Goal: Entertainment & Leisure: Browse casually

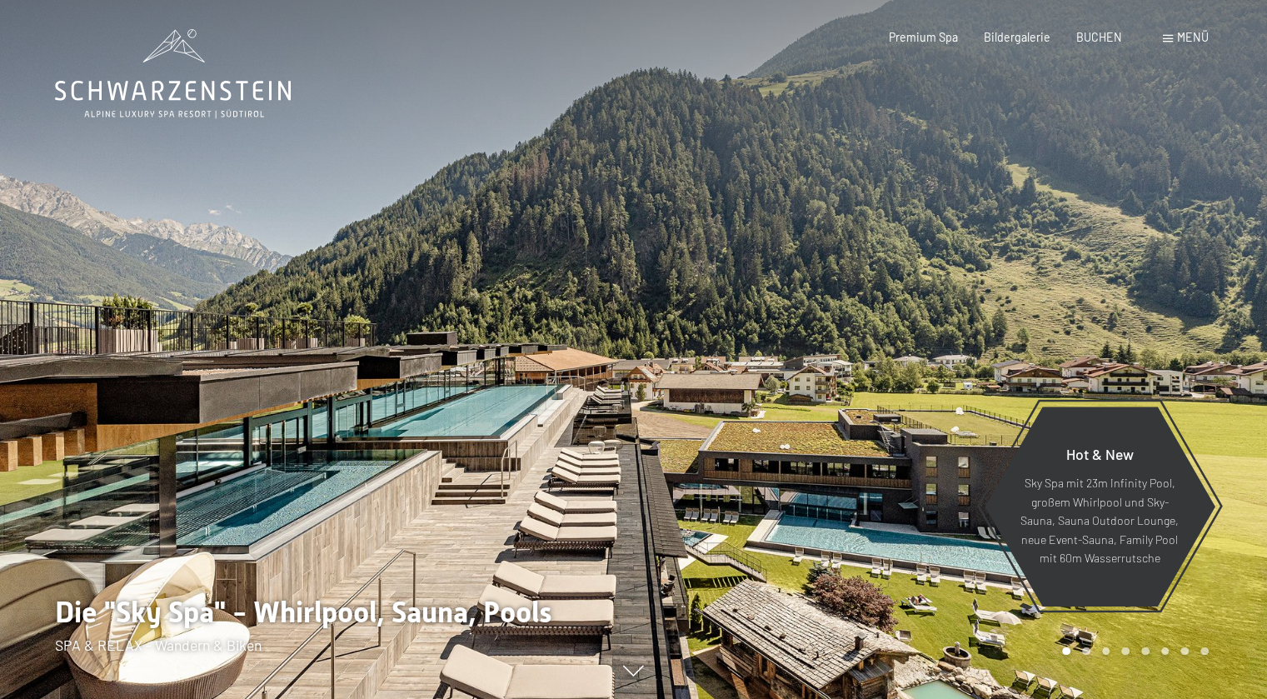
click at [1169, 37] on span at bounding box center [1168, 38] width 10 height 7
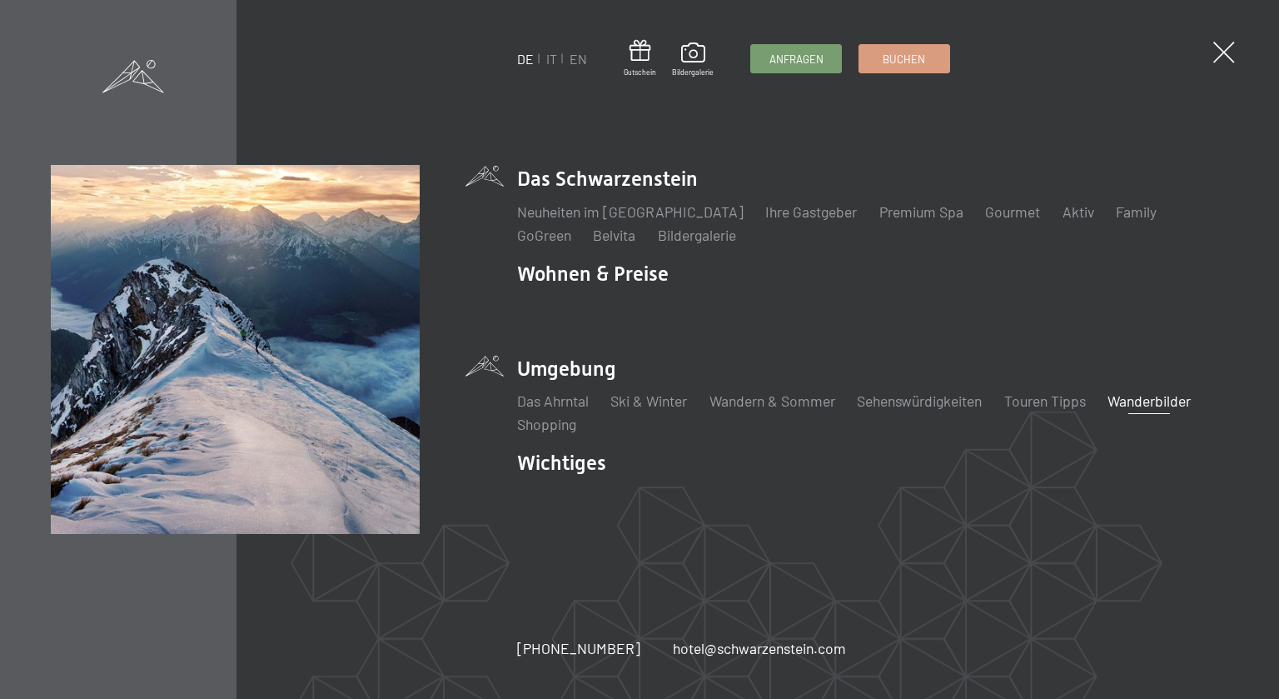
click at [1170, 406] on link "Wanderbilder" at bounding box center [1149, 400] width 83 height 18
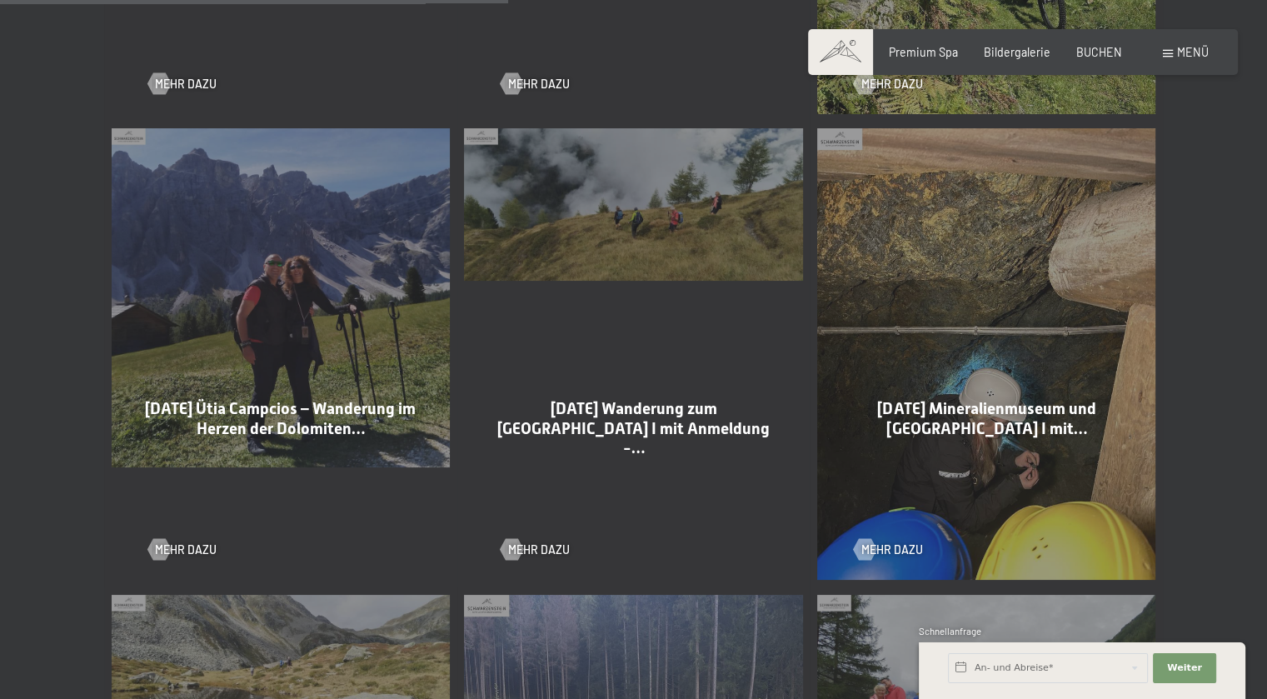
scroll to position [2249, 0]
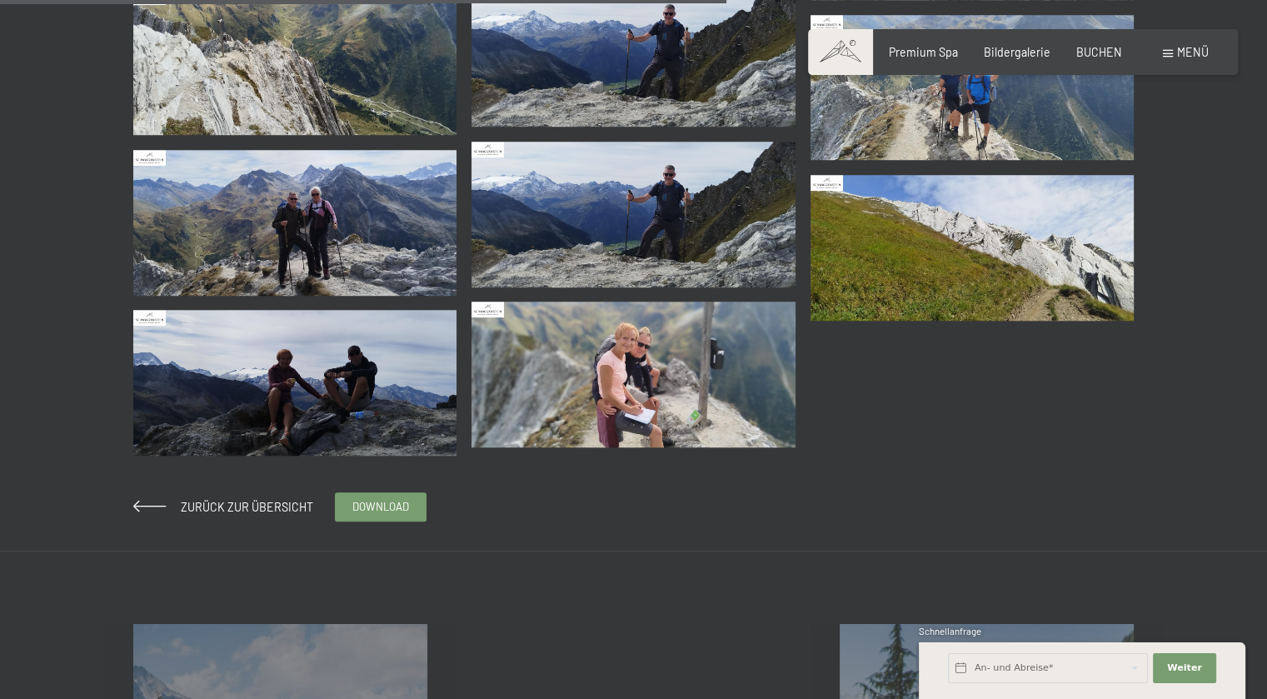
scroll to position [1249, 0]
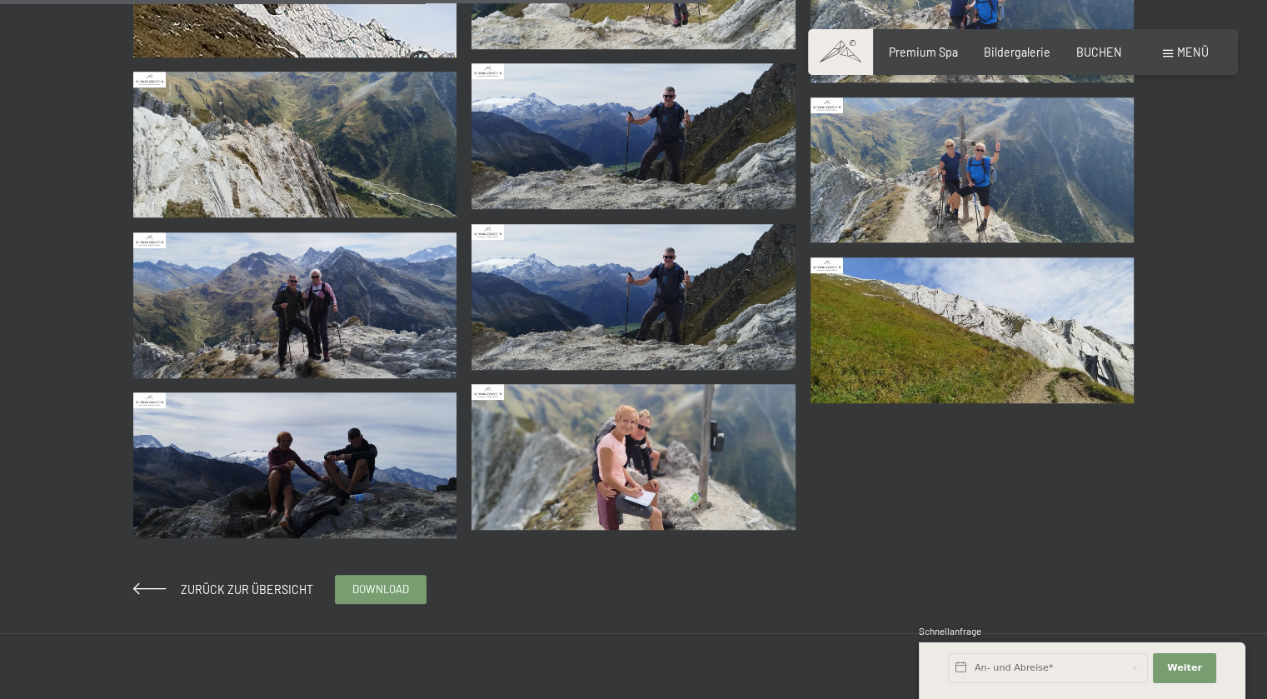
click at [355, 501] on img at bounding box center [295, 465] width 324 height 146
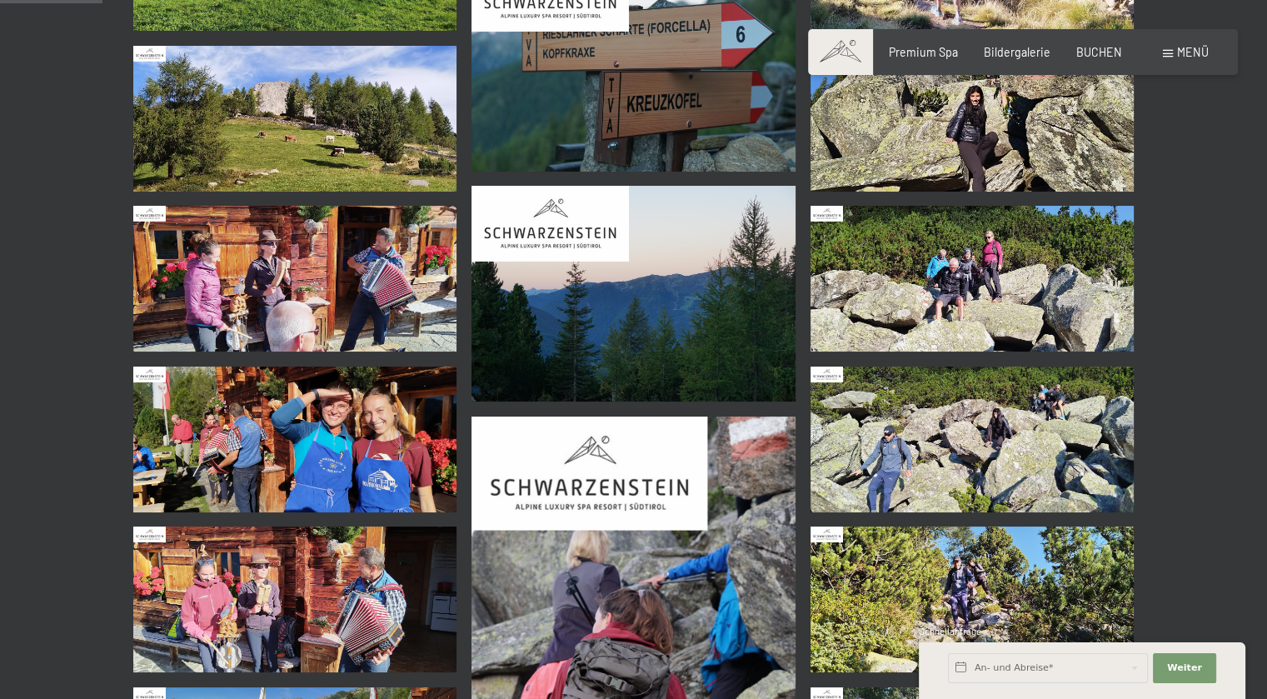
scroll to position [750, 0]
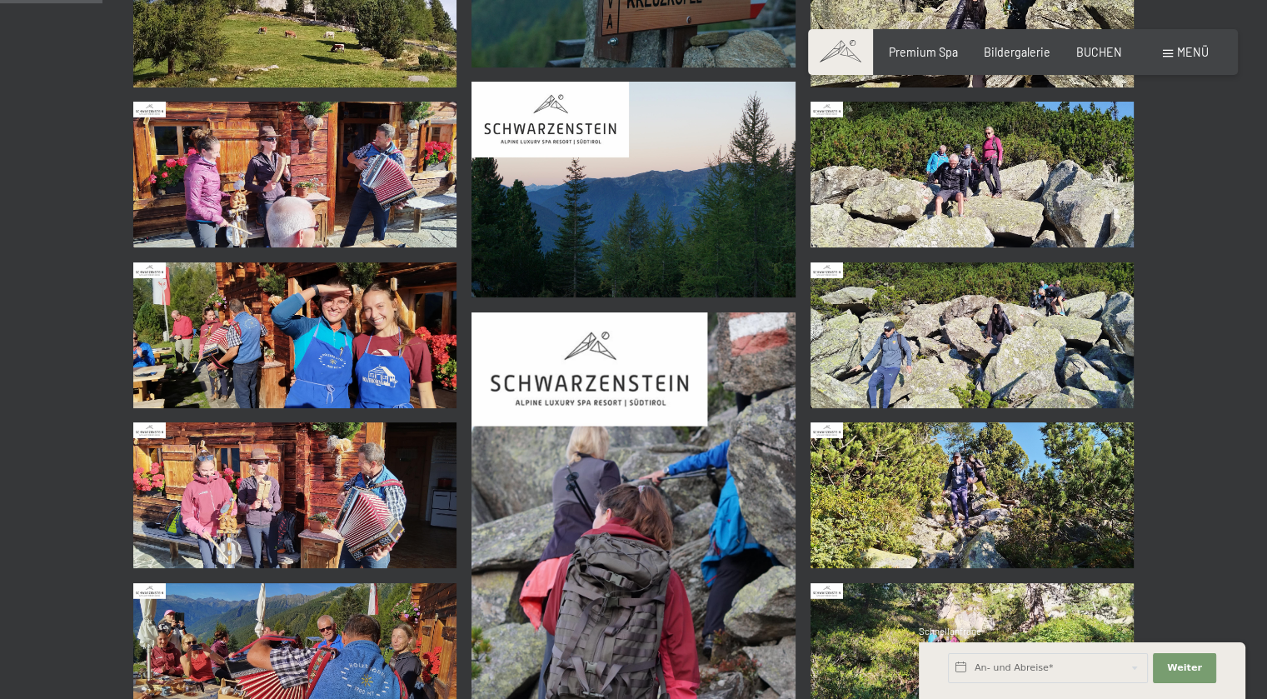
click at [317, 213] on img at bounding box center [295, 175] width 324 height 146
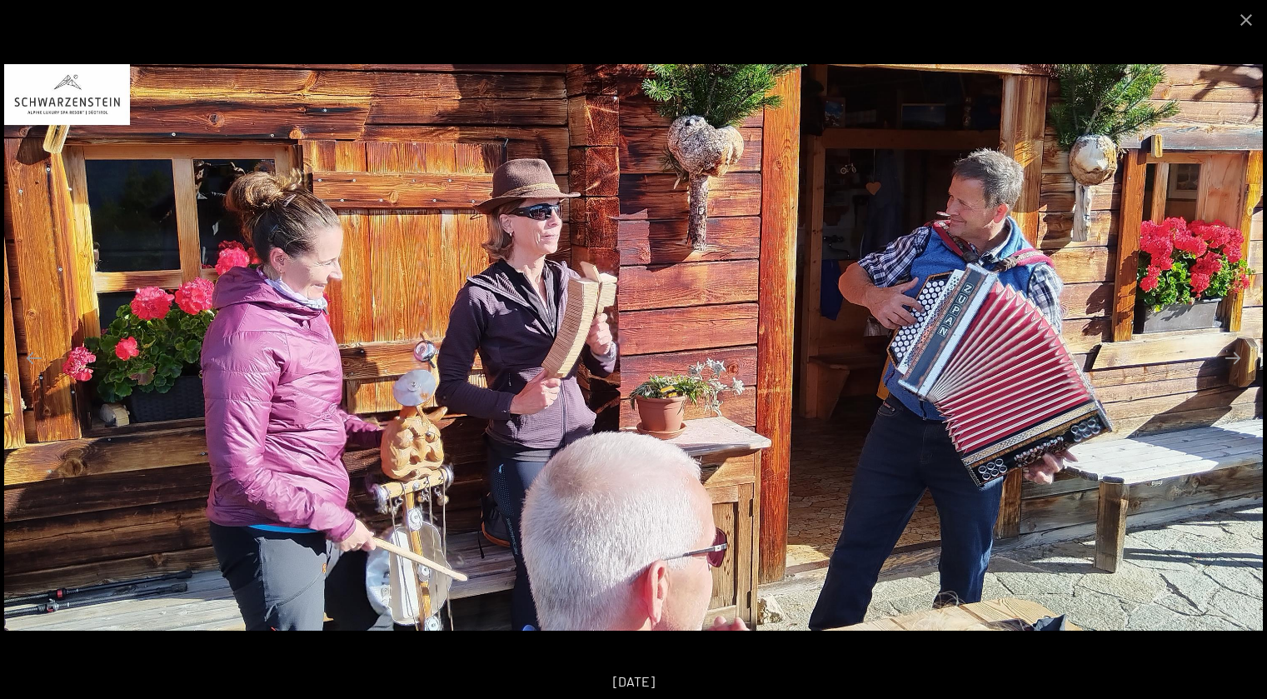
click at [1118, 665] on div "[DATE]" at bounding box center [633, 681] width 1267 height 35
click at [1243, 29] on button "Close gallery" at bounding box center [1246, 19] width 42 height 39
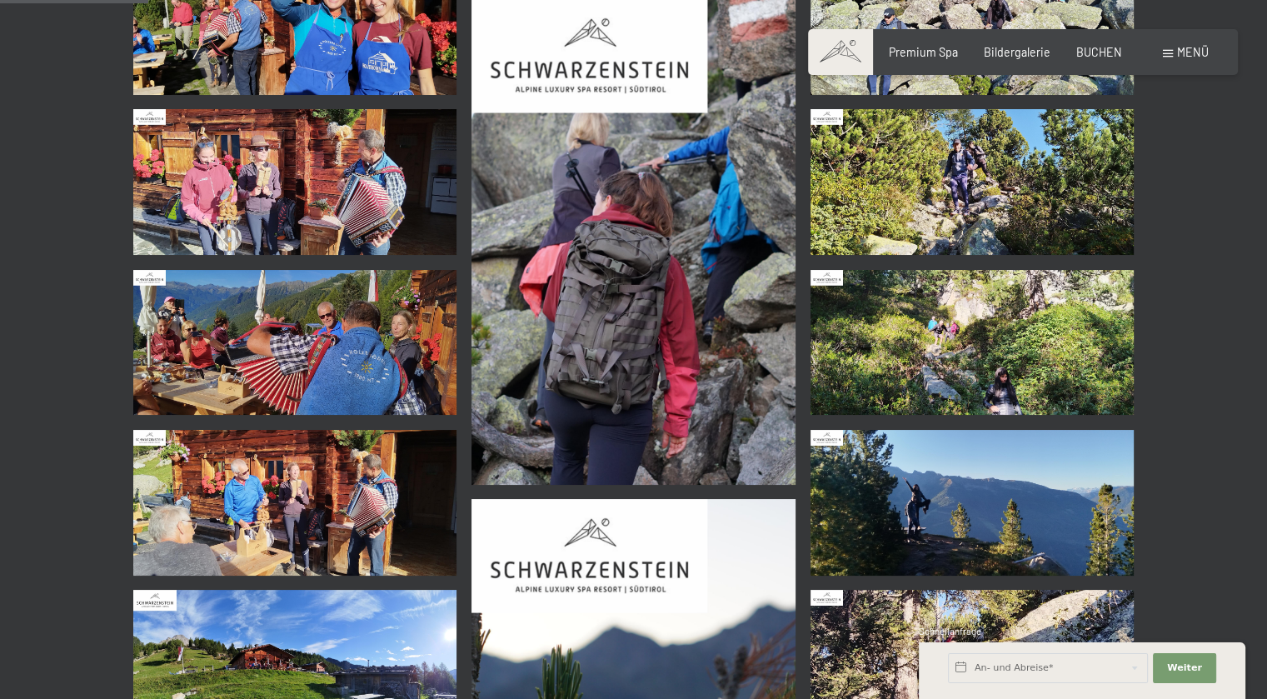
scroll to position [1083, 0]
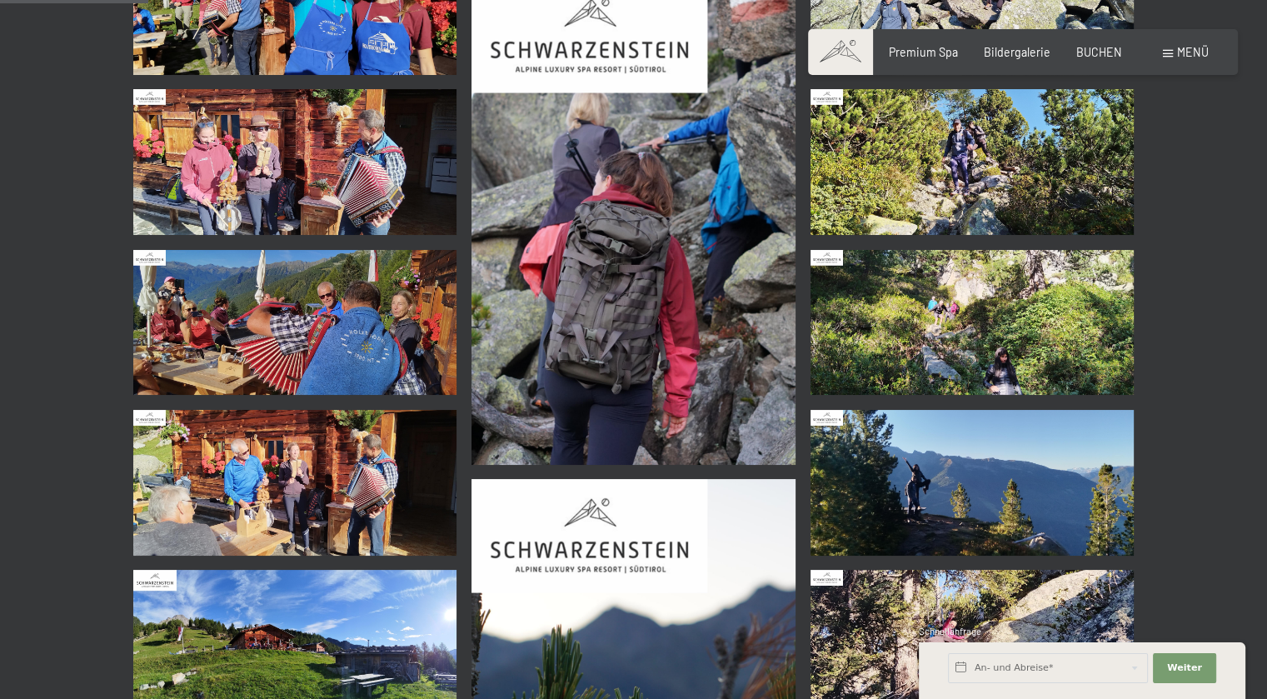
click at [347, 343] on img at bounding box center [295, 323] width 324 height 146
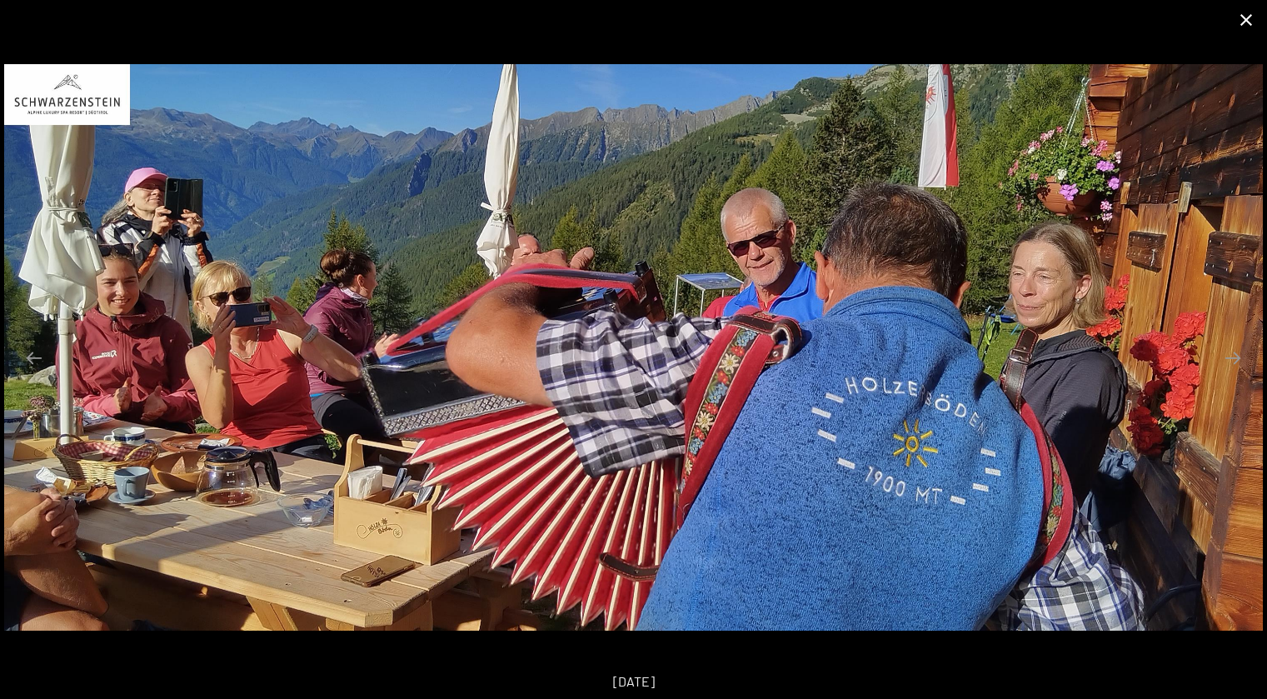
click at [1237, 31] on button "Close gallery" at bounding box center [1246, 19] width 42 height 39
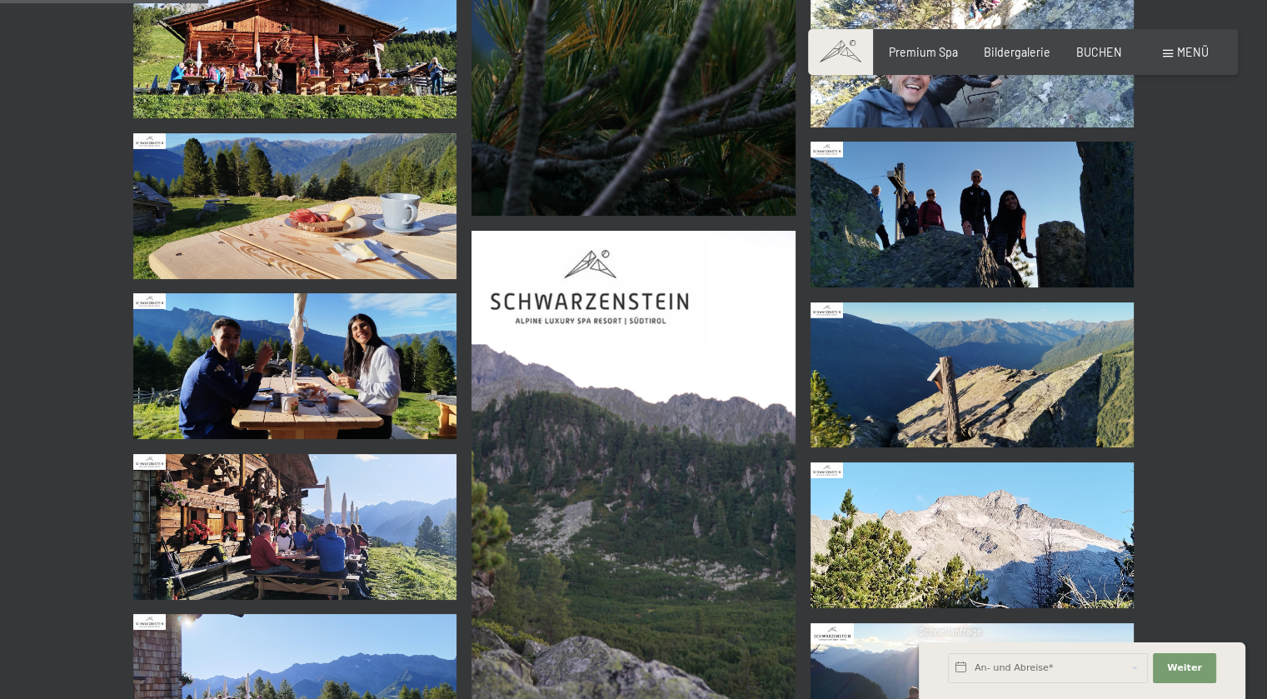
scroll to position [1832, 0]
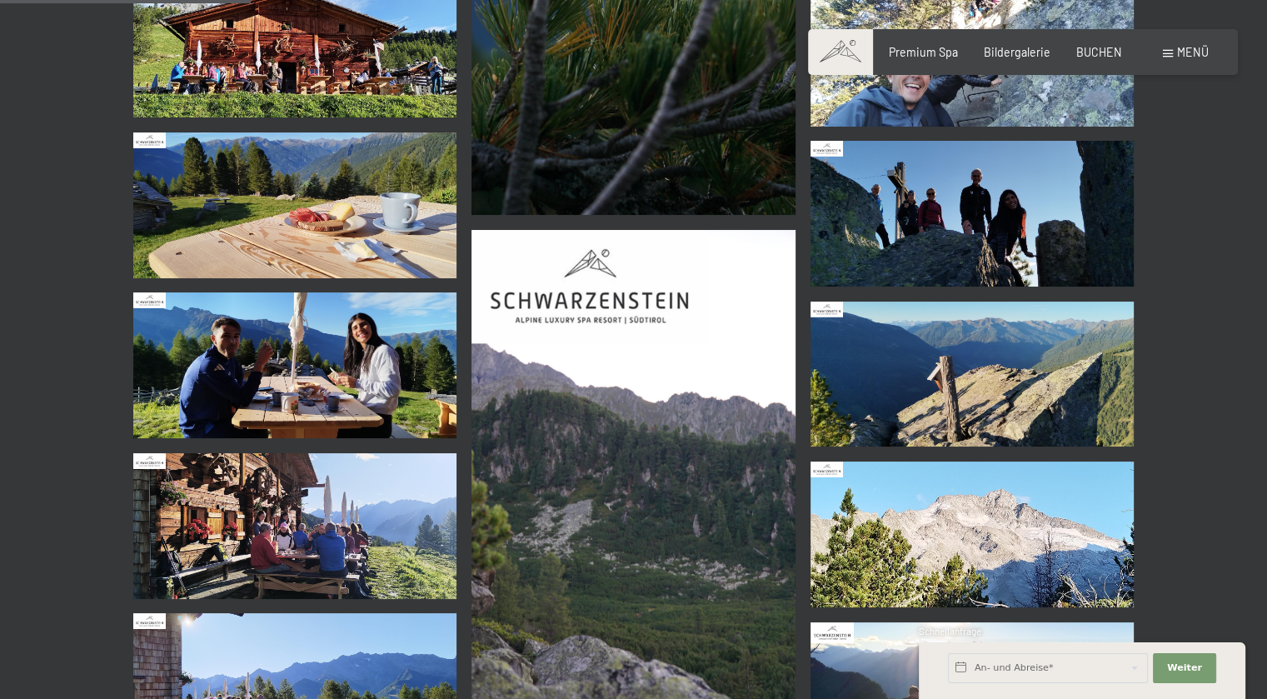
click at [400, 390] on img at bounding box center [295, 365] width 324 height 146
